Goal: Navigation & Orientation: Find specific page/section

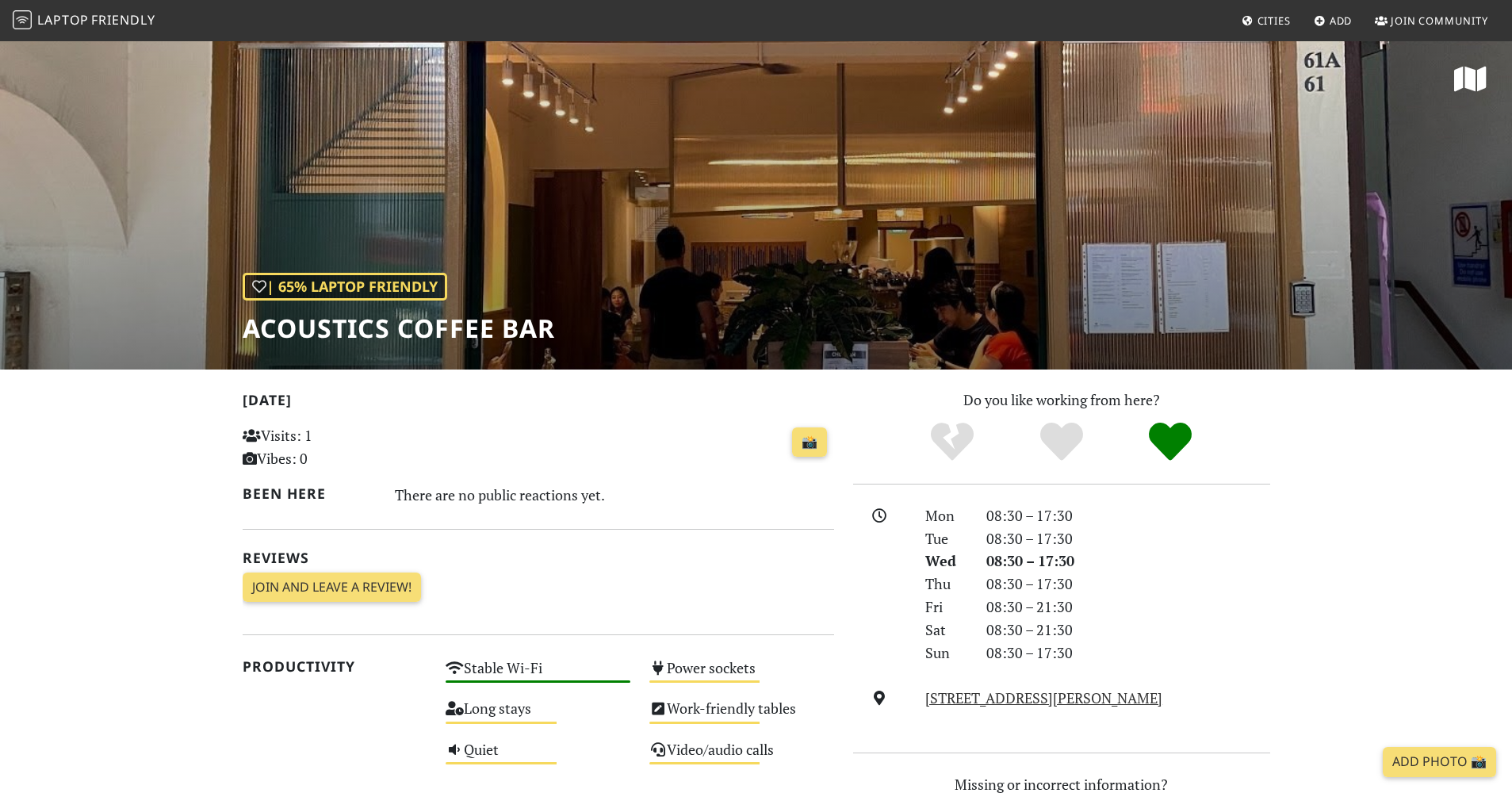
click at [89, 25] on span "Laptop Friendly" at bounding box center [83, 20] width 143 height 17
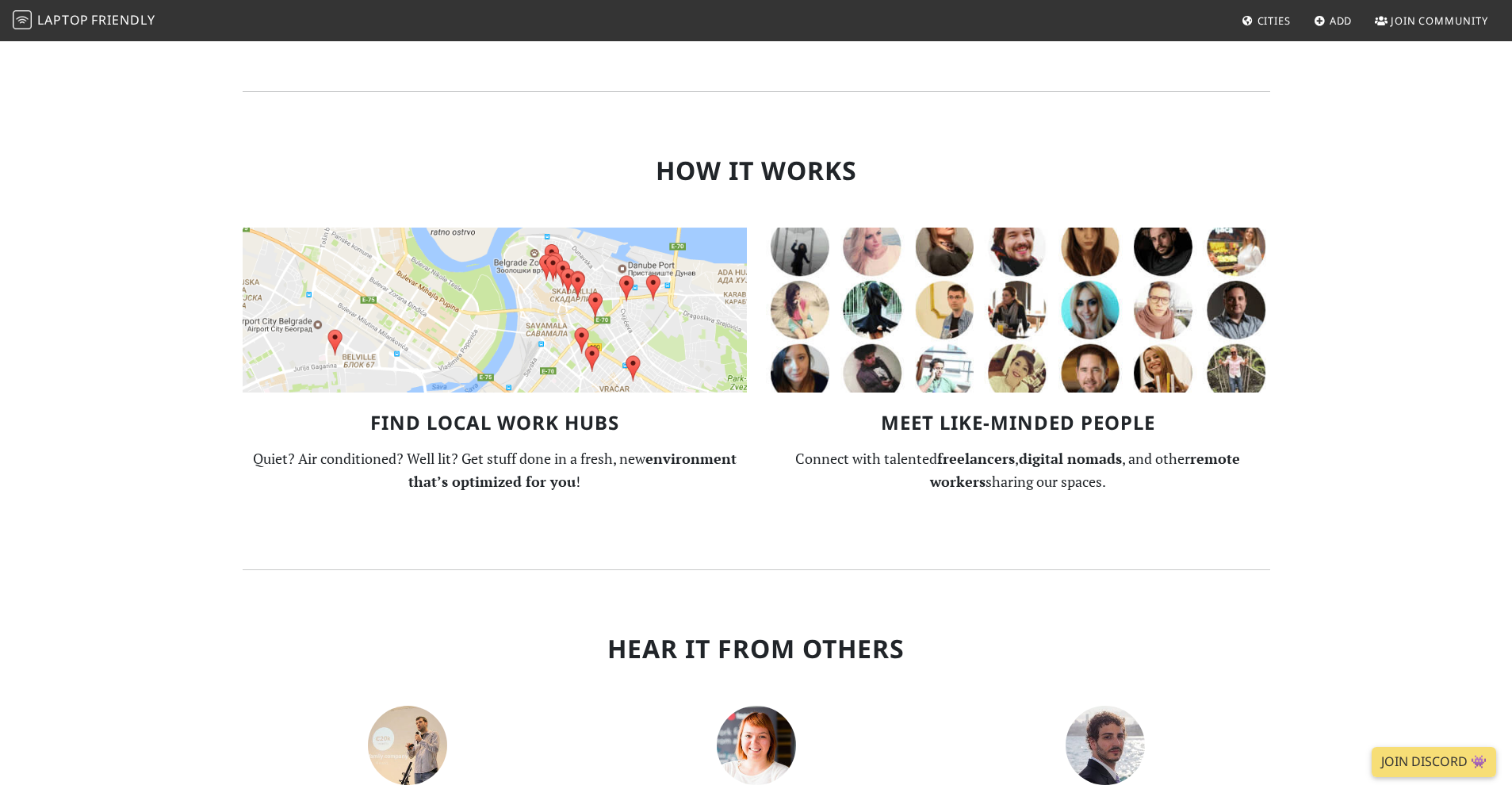
scroll to position [1588, 0]
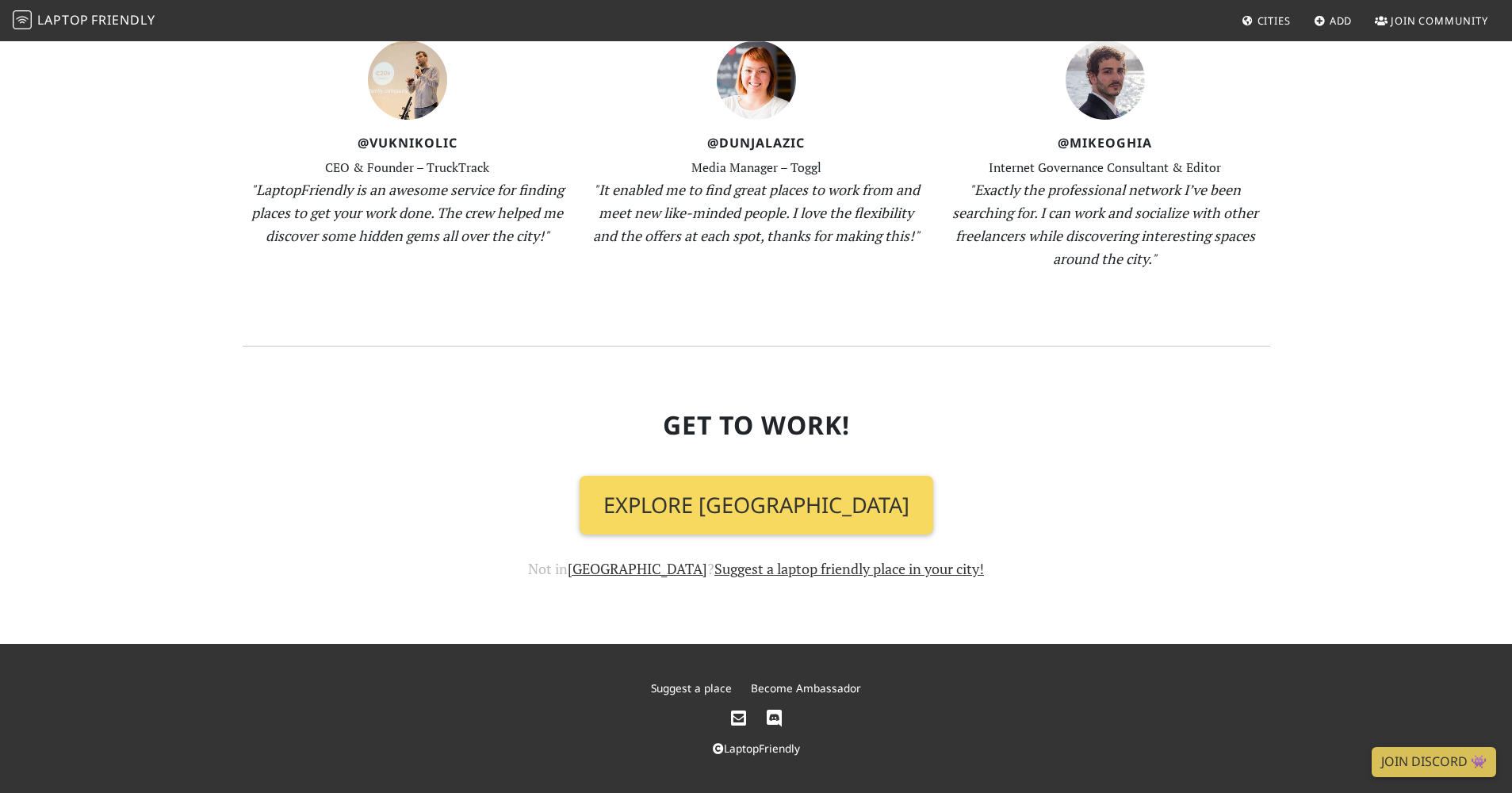
click at [721, 497] on link "Explore Singapore" at bounding box center [756, 505] width 354 height 59
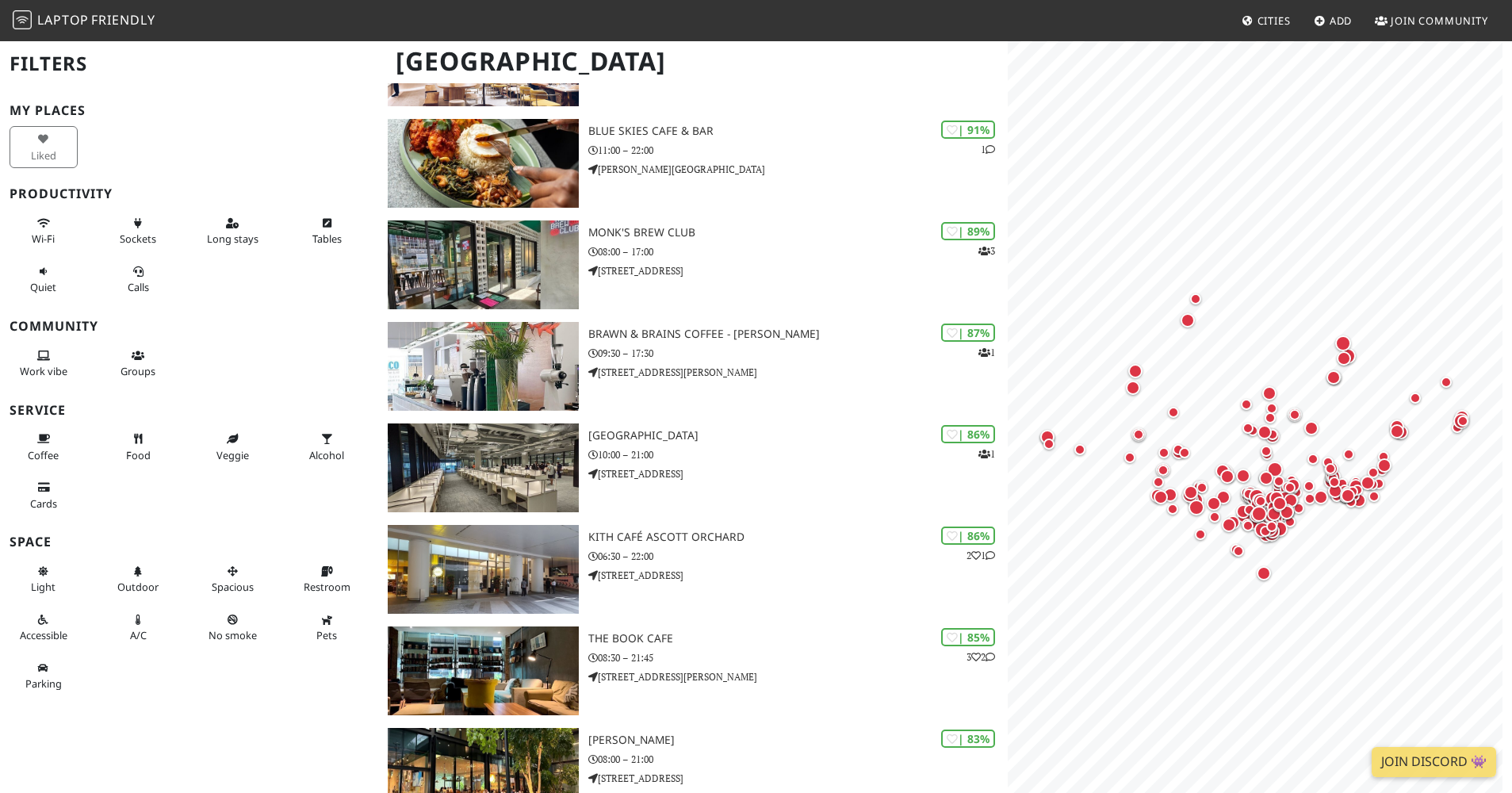
scroll to position [476, 0]
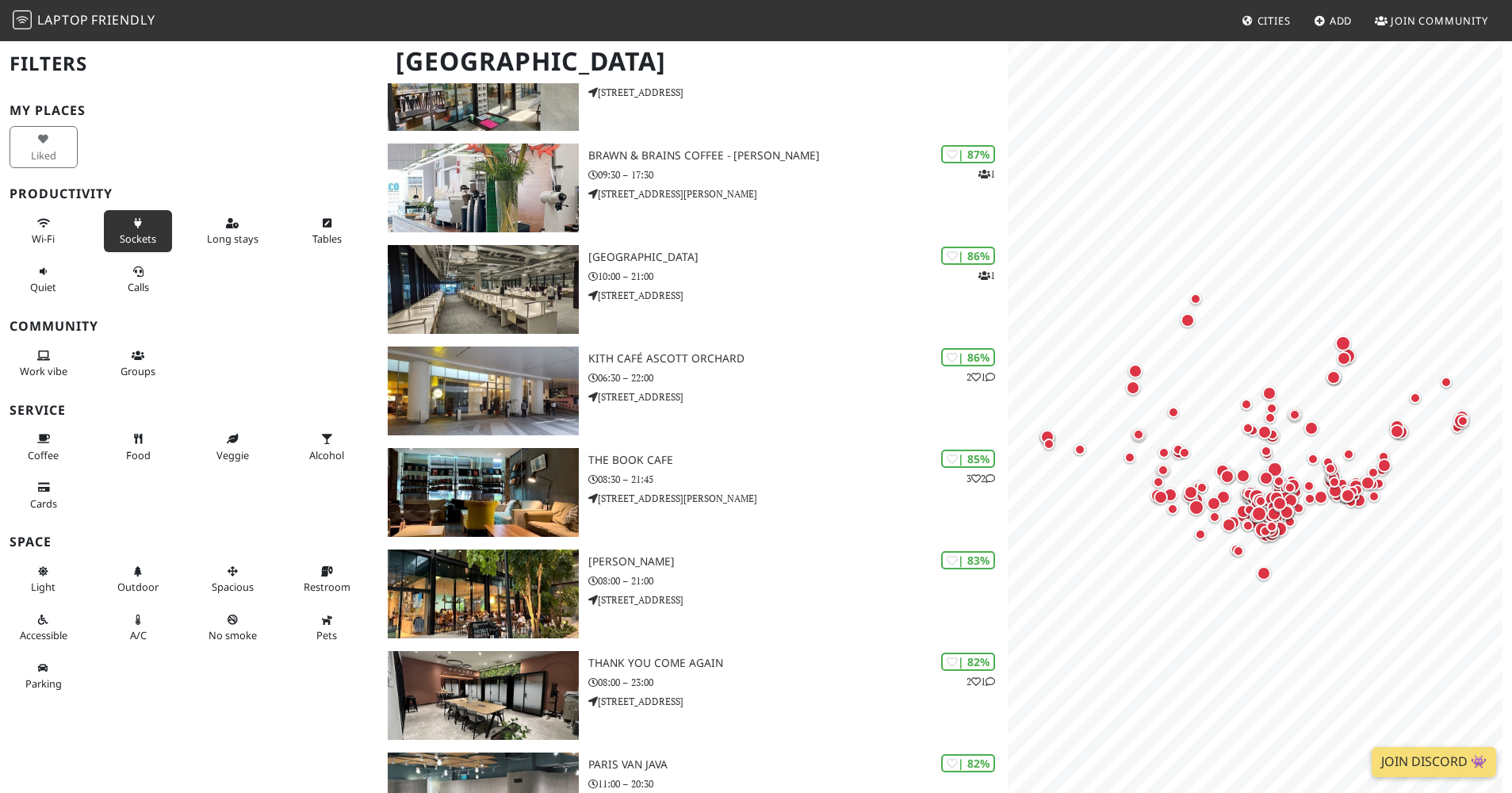
click at [135, 228] on icon at bounding box center [137, 224] width 12 height 10
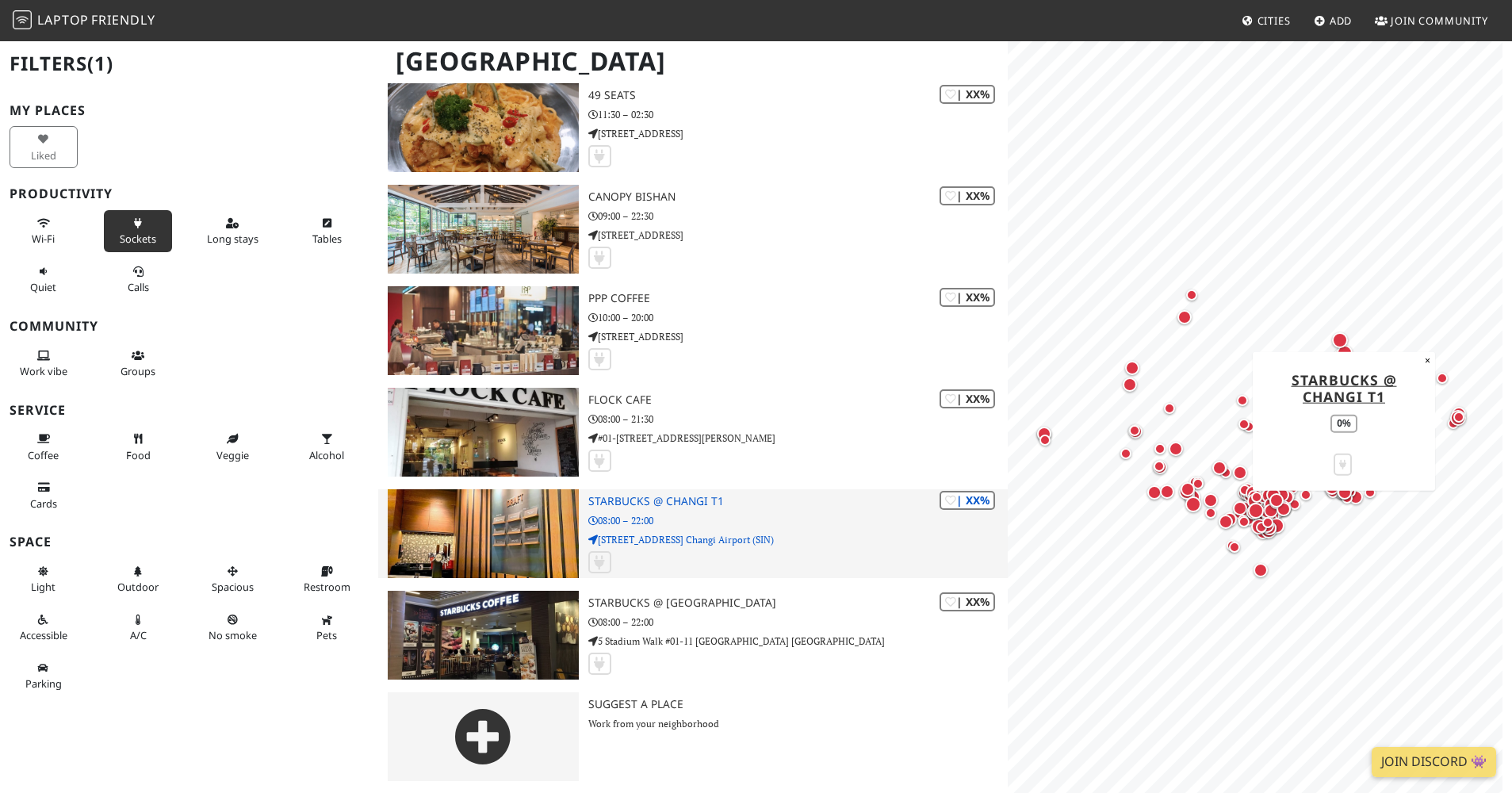
scroll to position [25095, 0]
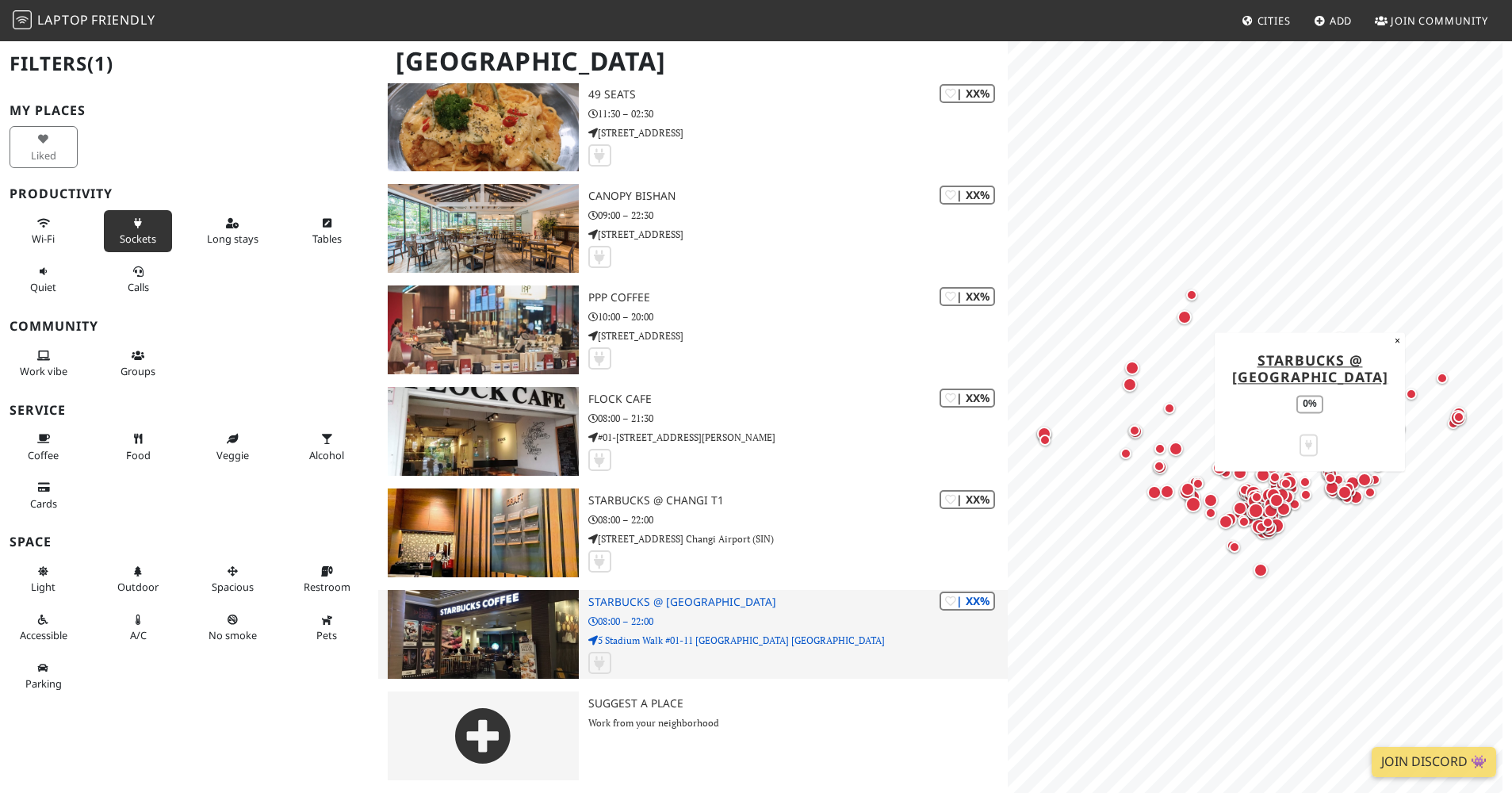
click at [678, 602] on h3 "Starbucks @ [GEOGRAPHIC_DATA]" at bounding box center [798, 602] width 420 height 13
